Goal: Task Accomplishment & Management: Manage account settings

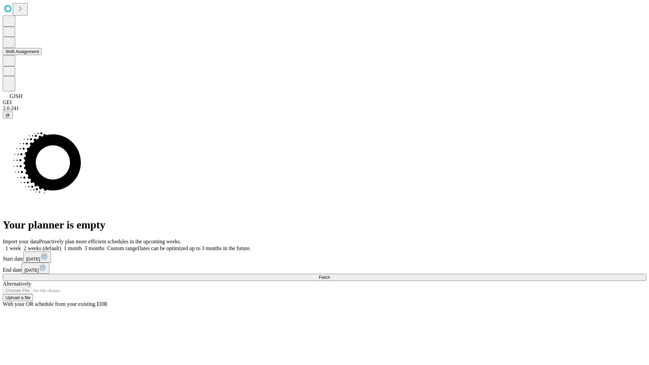
click at [42, 55] on button "Shift Assignment" at bounding box center [22, 51] width 39 height 7
